Goal: Transaction & Acquisition: Obtain resource

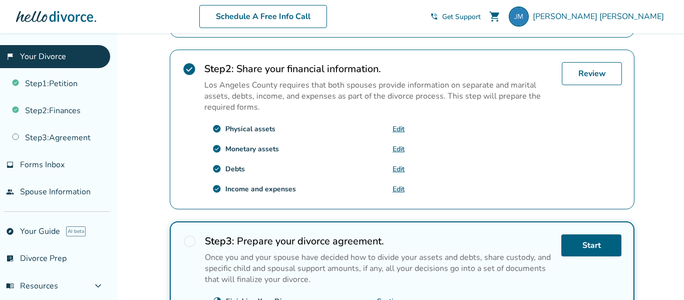
scroll to position [281, 0]
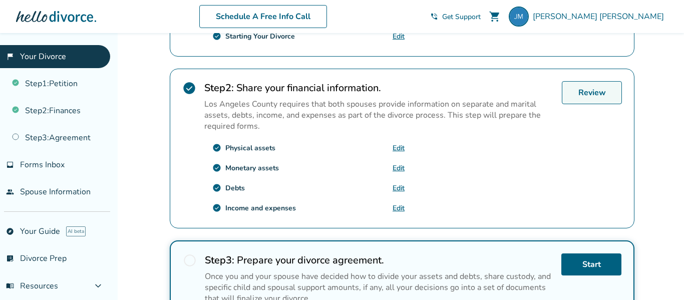
click at [606, 94] on link "Review" at bounding box center [592, 92] width 60 height 23
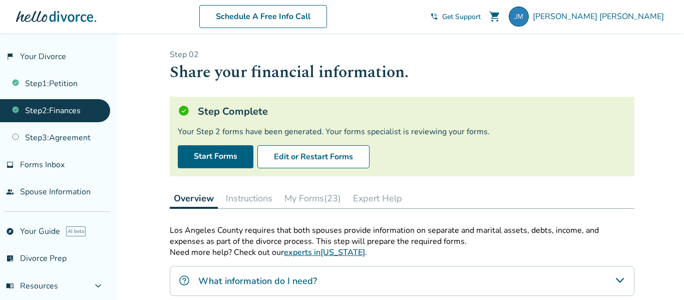
click at [321, 198] on button "My Forms (23)" at bounding box center [312, 198] width 65 height 20
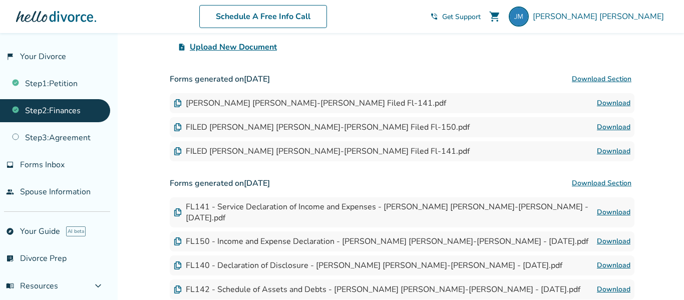
scroll to position [431, 0]
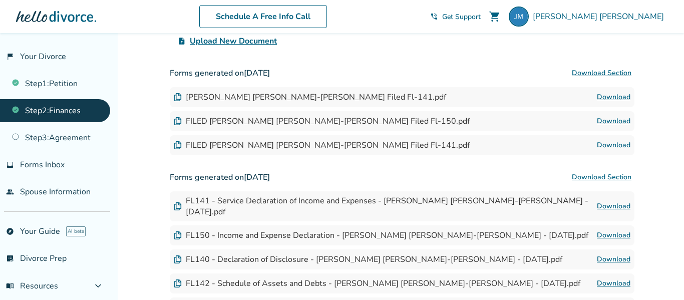
click at [621, 97] on link "Download" at bounding box center [614, 97] width 34 height 12
click at [622, 124] on link "Download" at bounding box center [614, 121] width 34 height 12
click at [615, 144] on link "Download" at bounding box center [614, 145] width 34 height 12
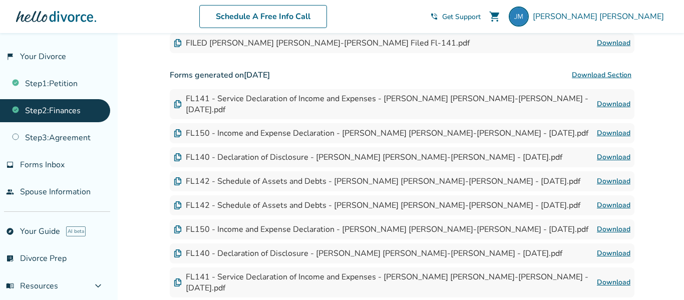
scroll to position [536, 0]
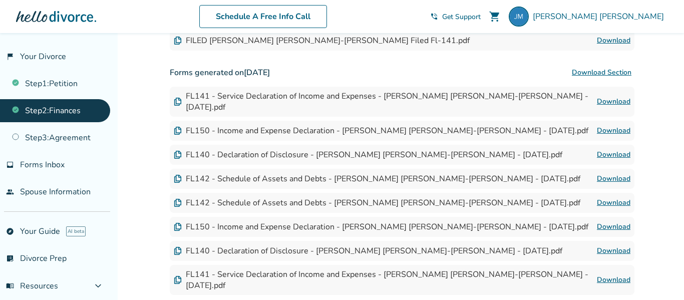
click at [621, 125] on link "Download" at bounding box center [614, 131] width 34 height 12
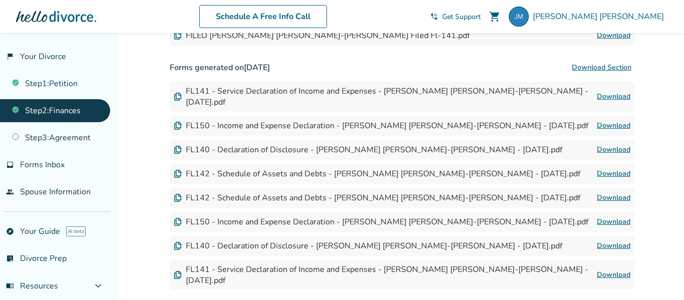
scroll to position [551, 0]
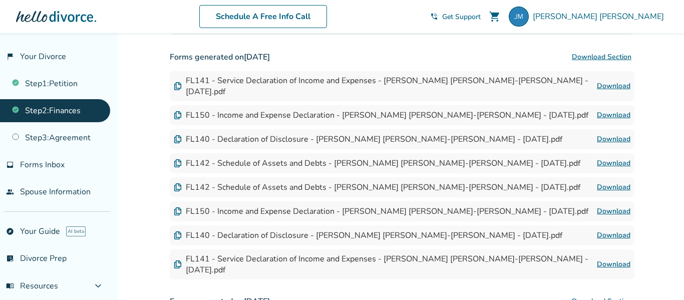
click at [619, 258] on link "Download" at bounding box center [614, 264] width 34 height 12
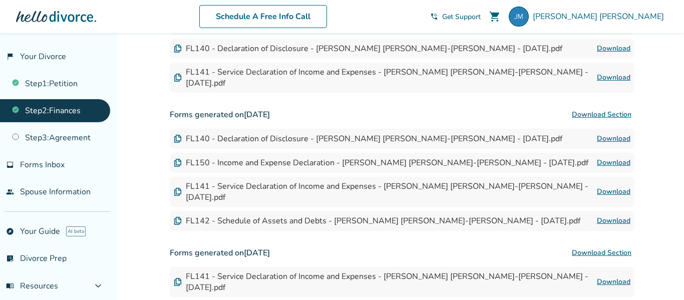
scroll to position [725, 0]
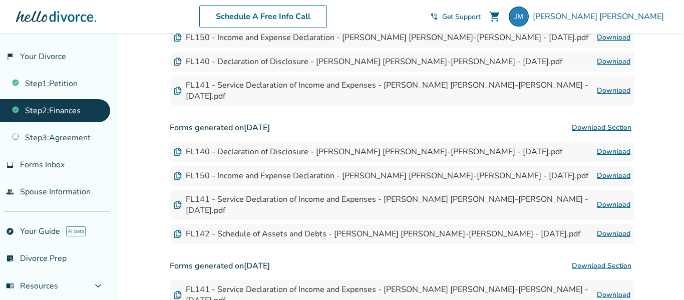
click at [615, 228] on link "Download" at bounding box center [614, 234] width 34 height 12
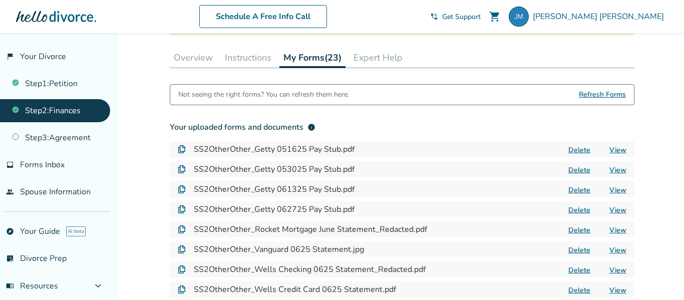
scroll to position [0, 0]
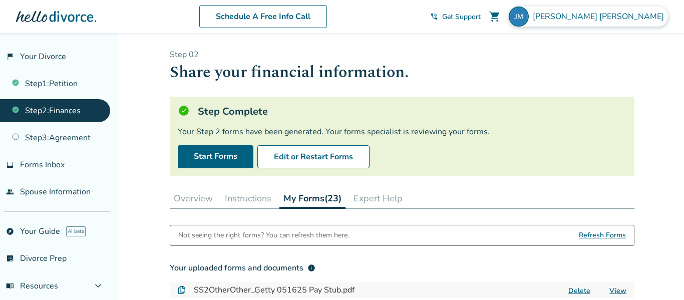
click at [529, 19] on img at bounding box center [519, 17] width 20 height 20
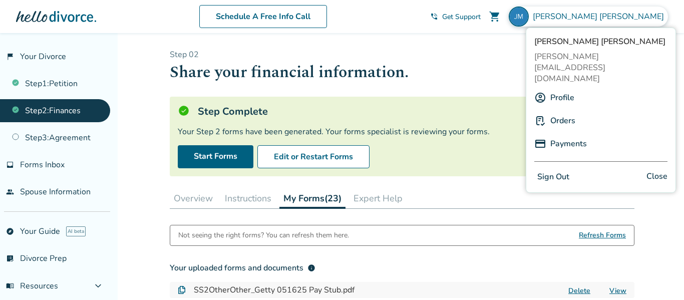
click at [558, 170] on button "Sign Out" at bounding box center [553, 177] width 38 height 15
